Goal: Information Seeking & Learning: Learn about a topic

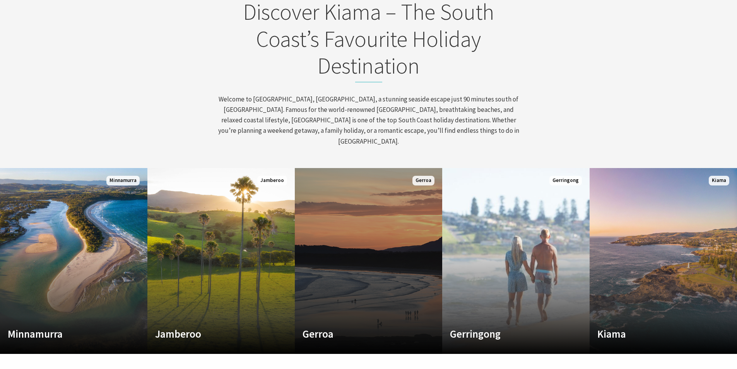
scroll to position [348, 0]
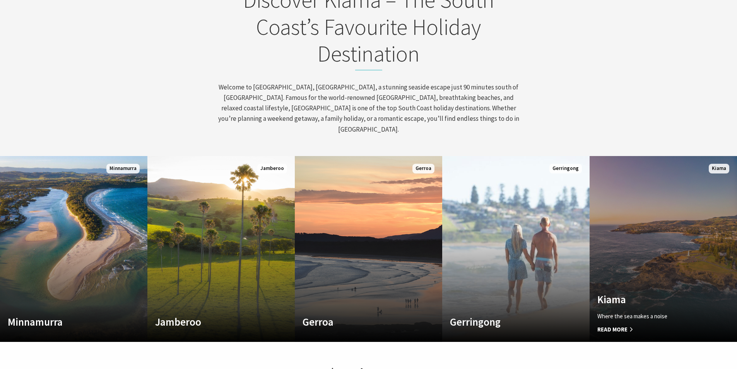
click at [617, 295] on div "Kiama Where the sea makes a noise Read More" at bounding box center [651, 313] width 125 height 41
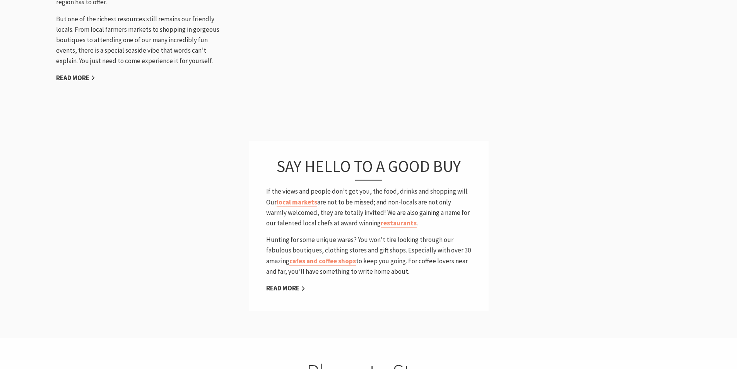
scroll to position [1109, 0]
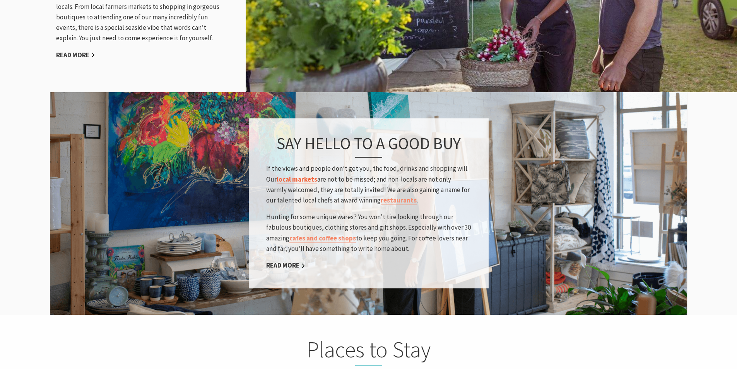
click at [302, 175] on link "local markets" at bounding box center [297, 179] width 41 height 9
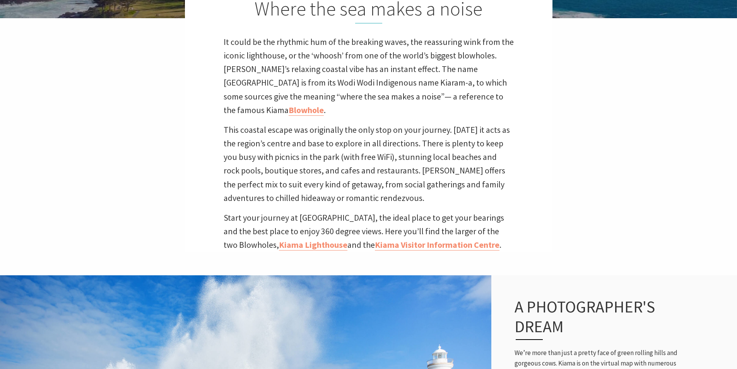
scroll to position [258, 0]
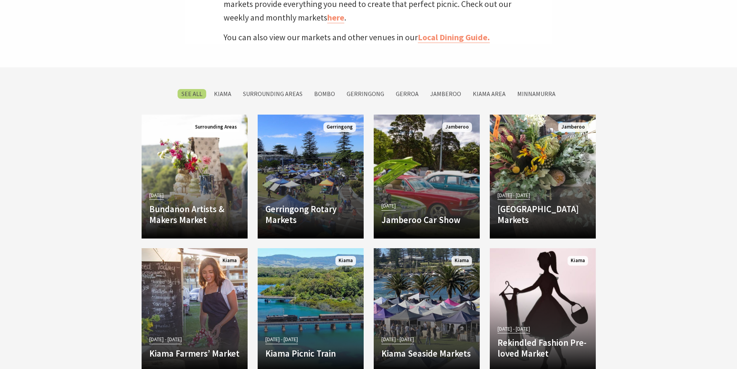
scroll to position [387, 0]
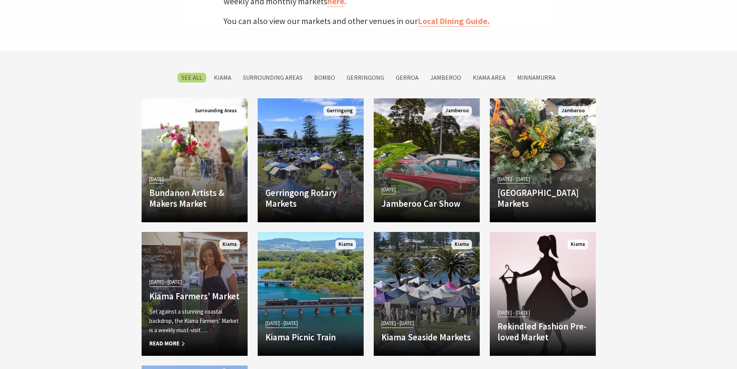
click at [171, 340] on span "Read More" at bounding box center [194, 342] width 91 height 9
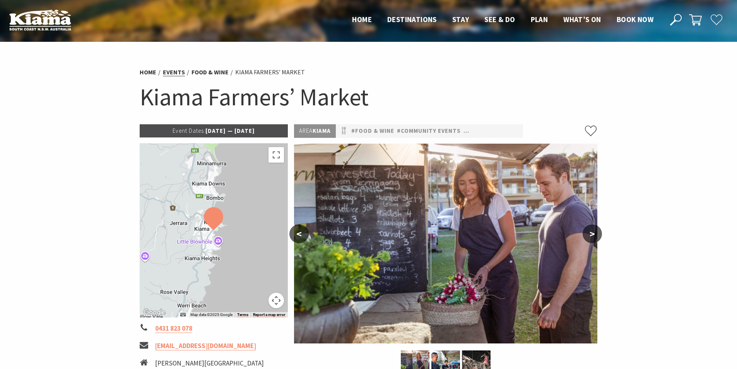
click at [173, 69] on link "Events" at bounding box center [174, 72] width 22 height 8
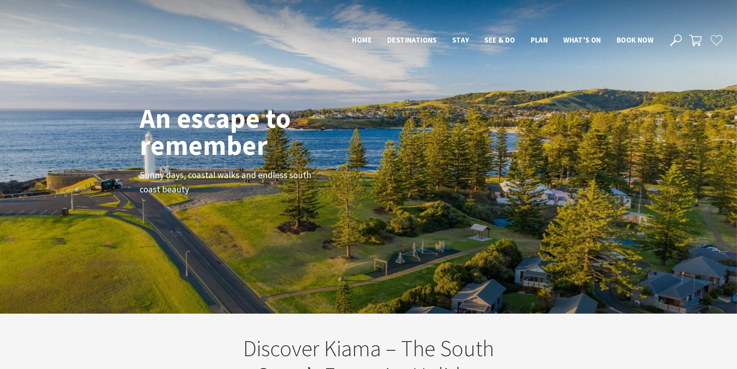
scroll to position [349, 0]
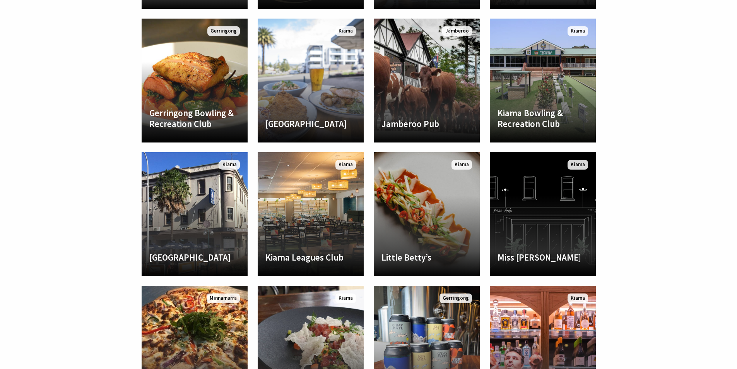
scroll to position [580, 0]
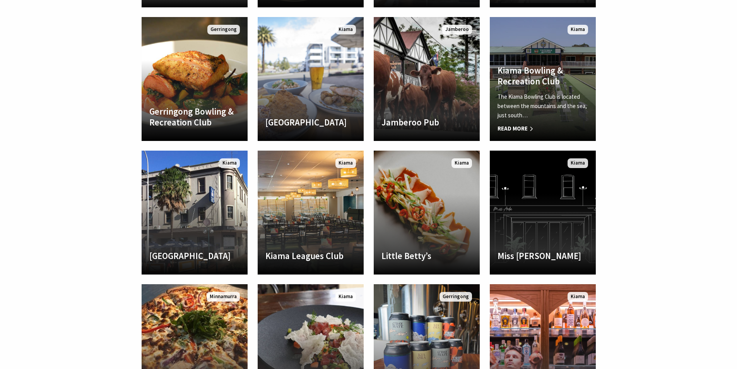
click at [516, 128] on span "Read More" at bounding box center [542, 128] width 91 height 9
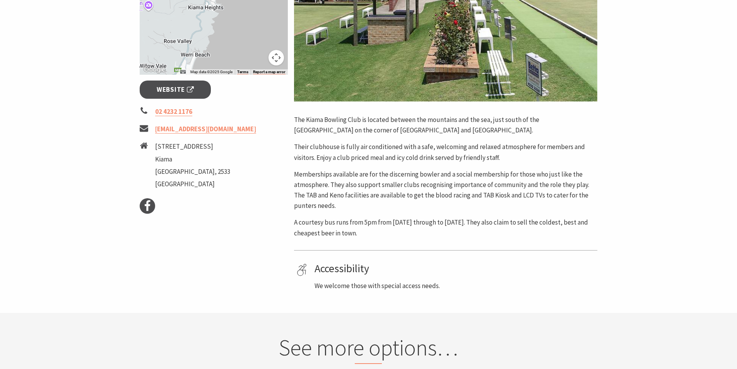
scroll to position [232, 0]
